Goal: Task Accomplishment & Management: Manage account settings

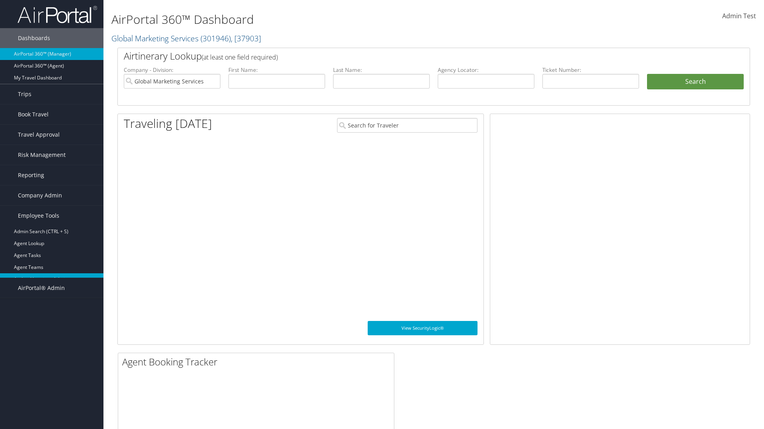
click at [52, 280] on link "AndavoVacations Admin" at bounding box center [51, 280] width 103 height 12
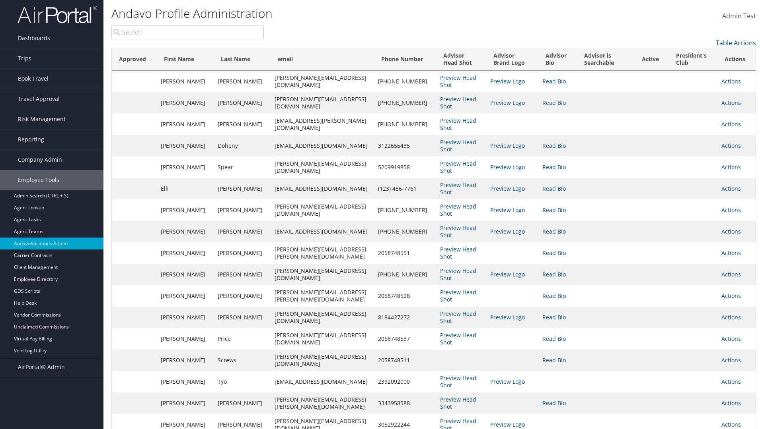
click at [729, 81] on link "Actions" at bounding box center [730, 82] width 19 height 8
click at [0, 0] on link "Edit" at bounding box center [0, 0] width 0 height 0
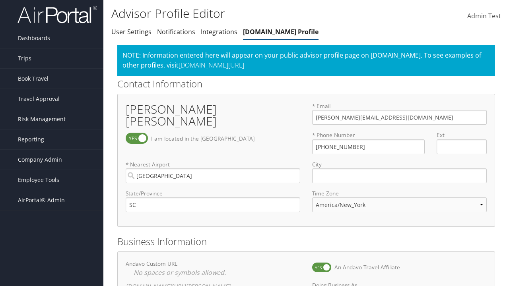
select select "153"
checkbox input "true"
